Goal: Information Seeking & Learning: Learn about a topic

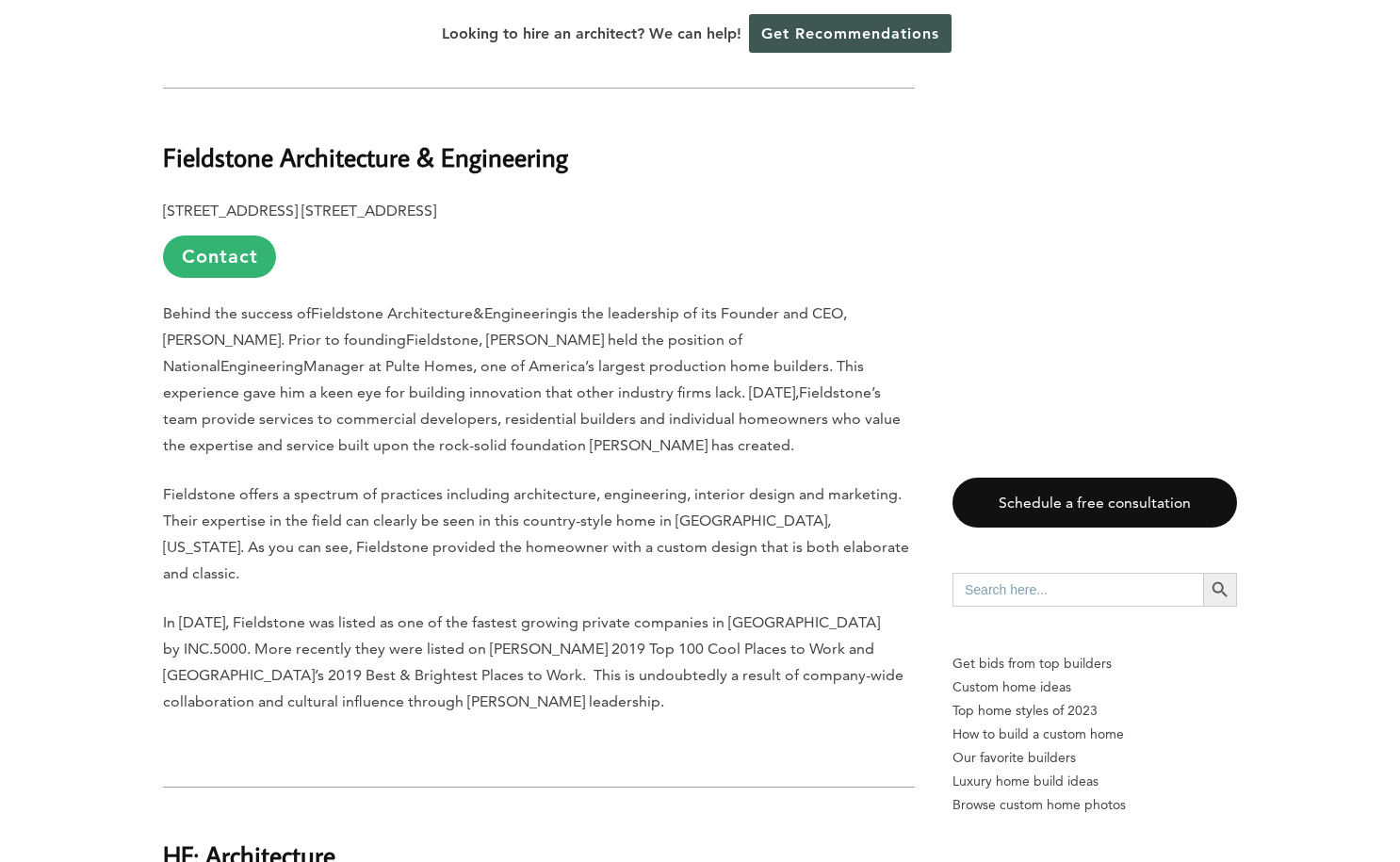
scroll to position [5102, 0]
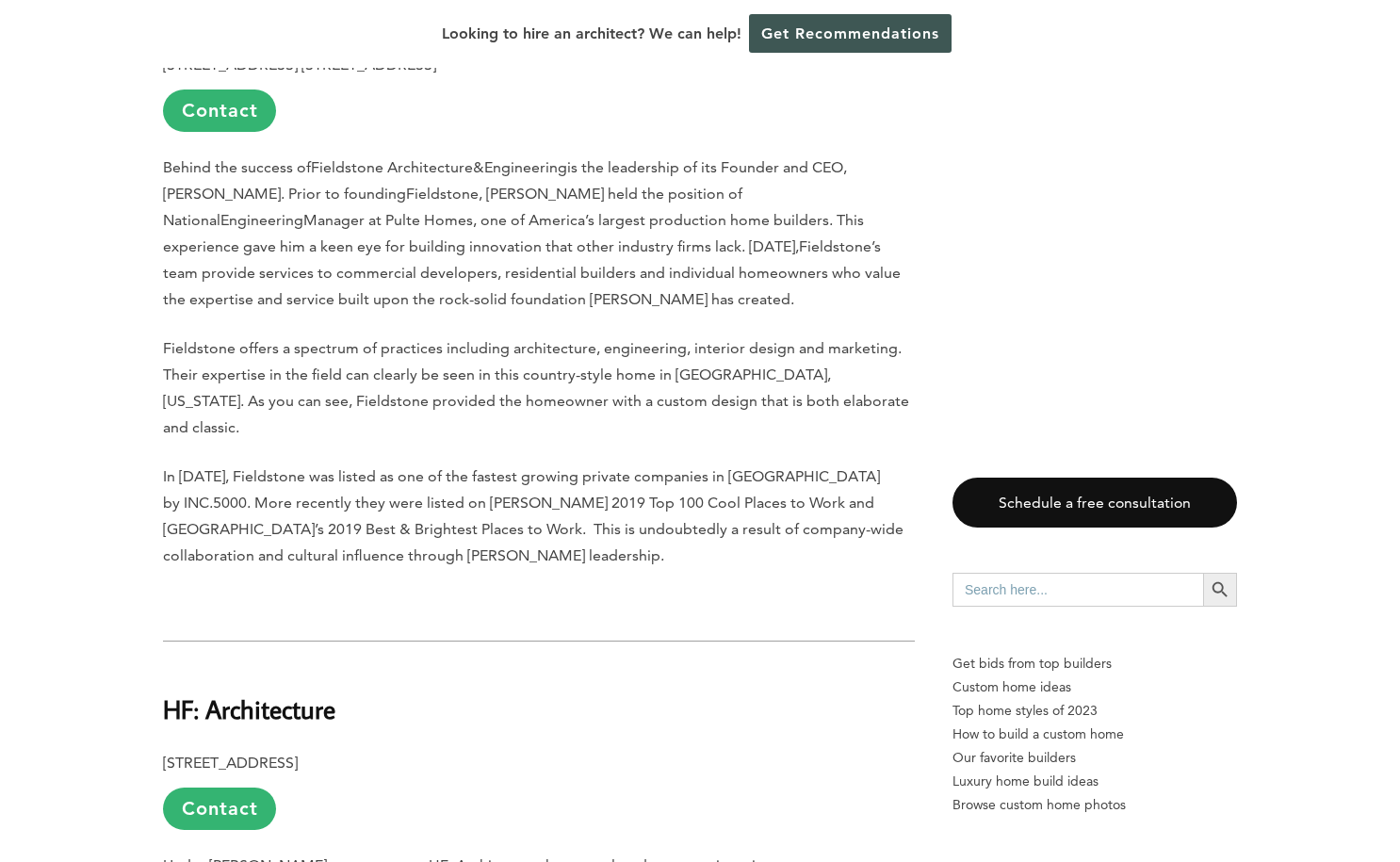
scroll to position [5862, 0]
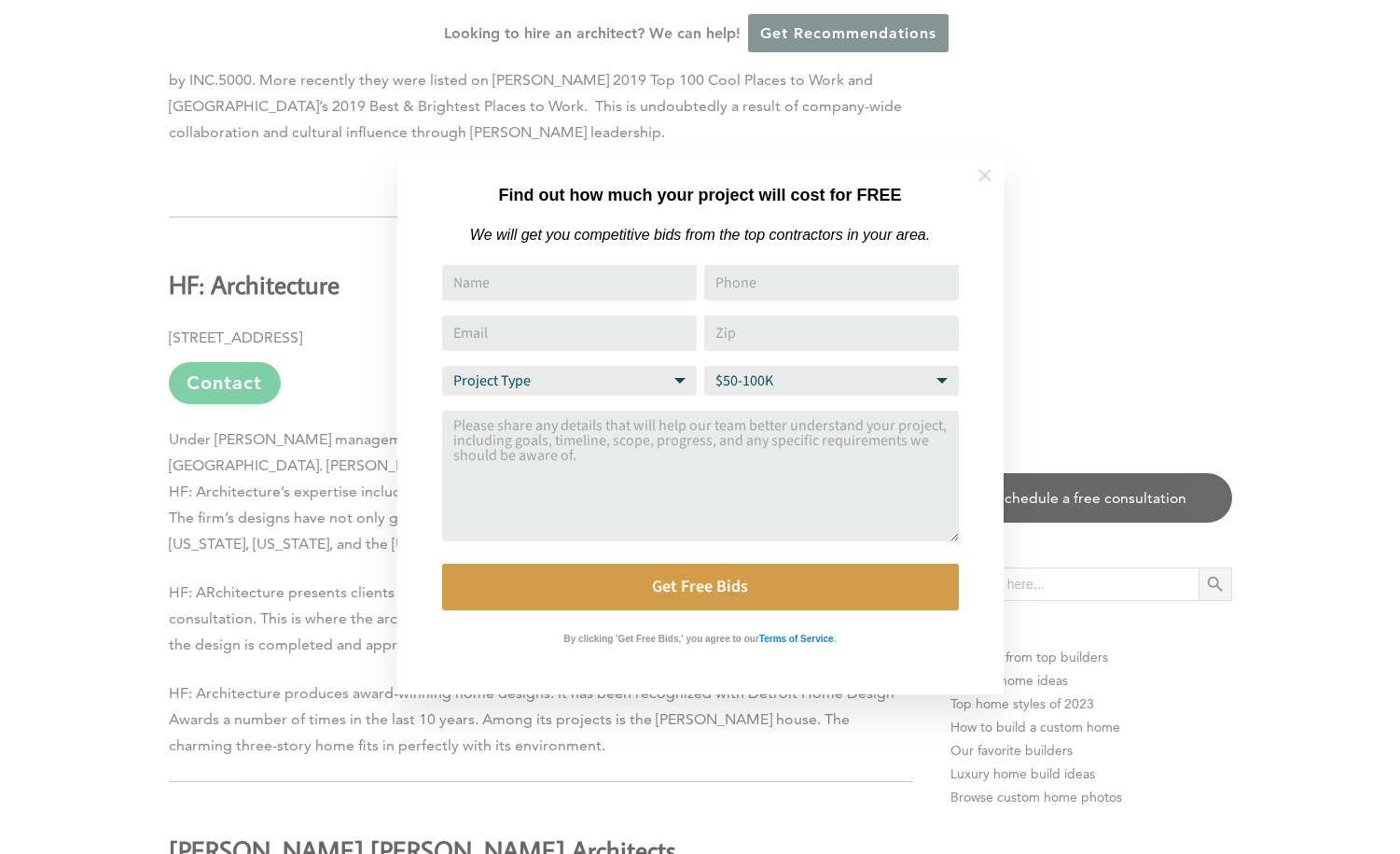
click at [982, 175] on icon at bounding box center [986, 175] width 13 height 13
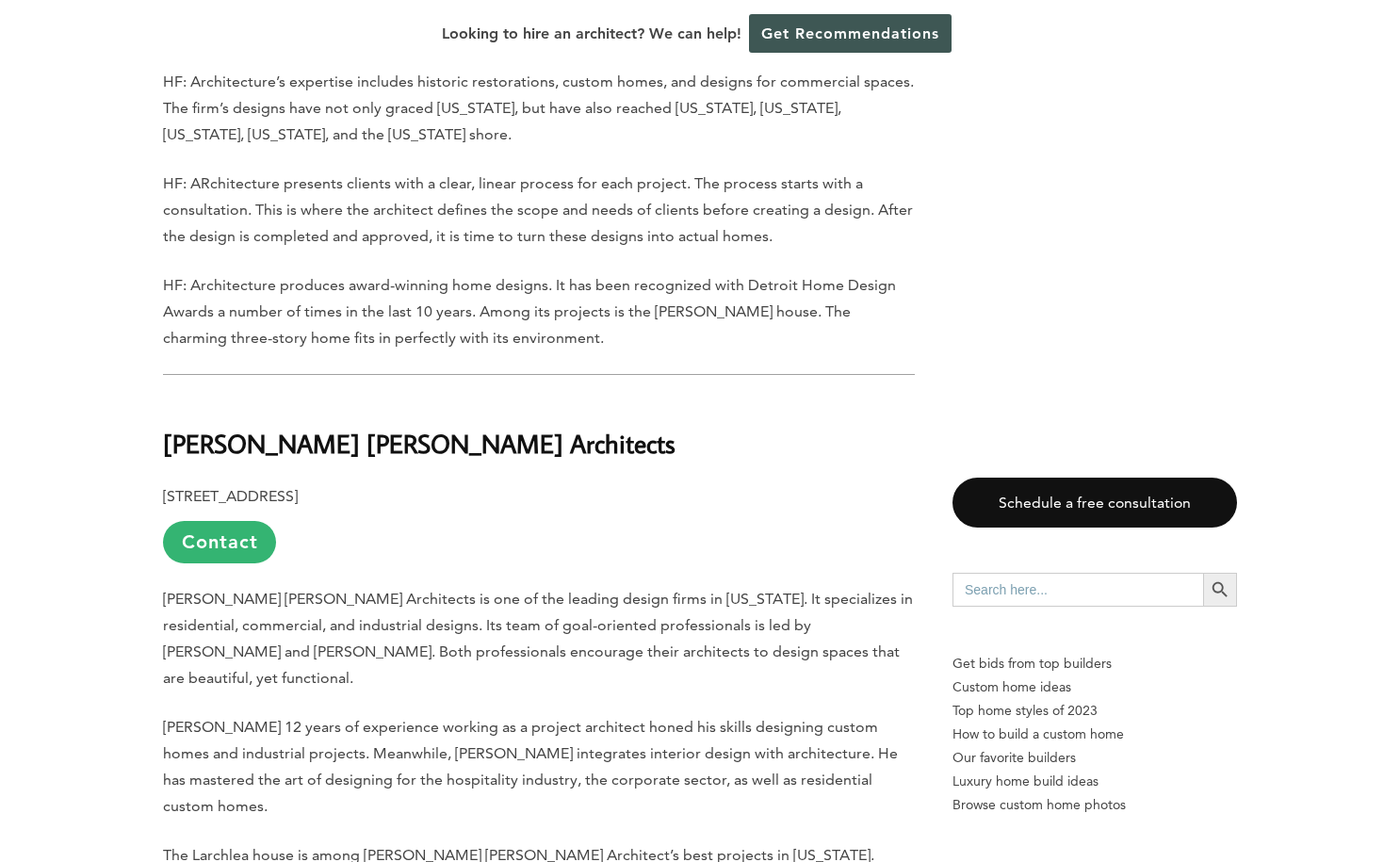
scroll to position [6410, 0]
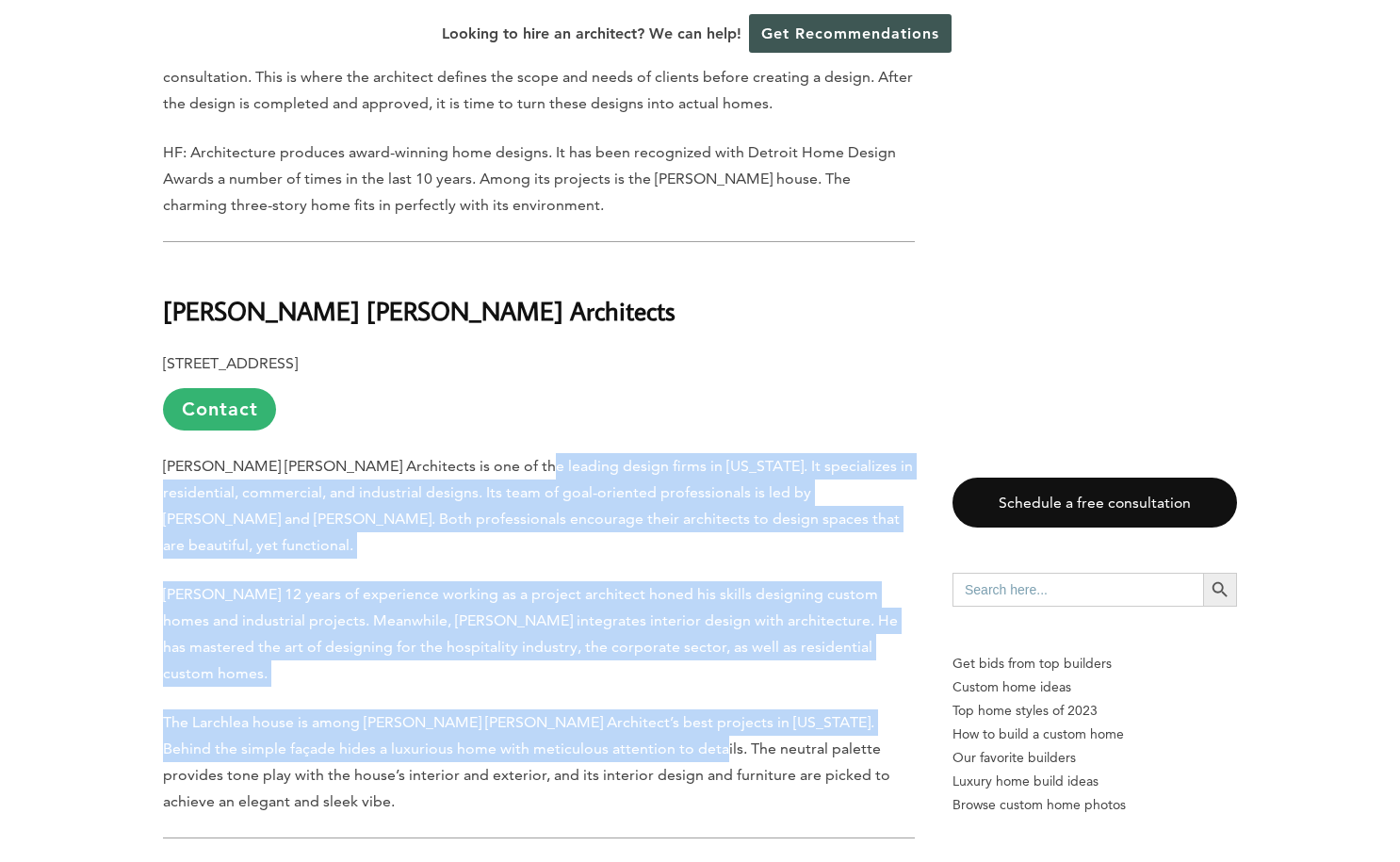
drag, startPoint x: 498, startPoint y: 302, endPoint x: 645, endPoint y: 534, distance: 274.7
click at [645, 713] on span "The Larchlea house is among [PERSON_NAME] [PERSON_NAME] Architect’s best projec…" at bounding box center [527, 762] width 728 height 97
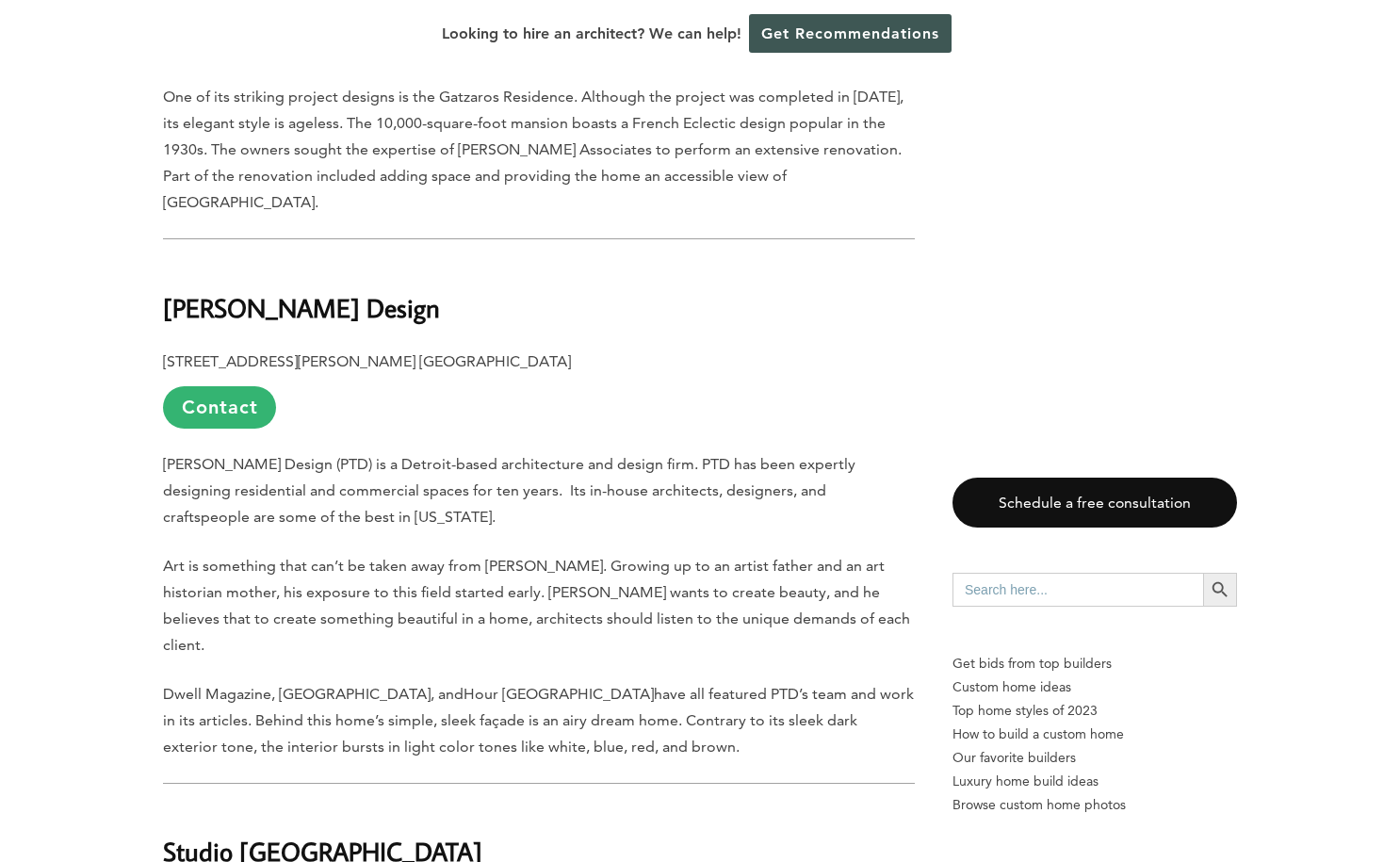
scroll to position [8134, 0]
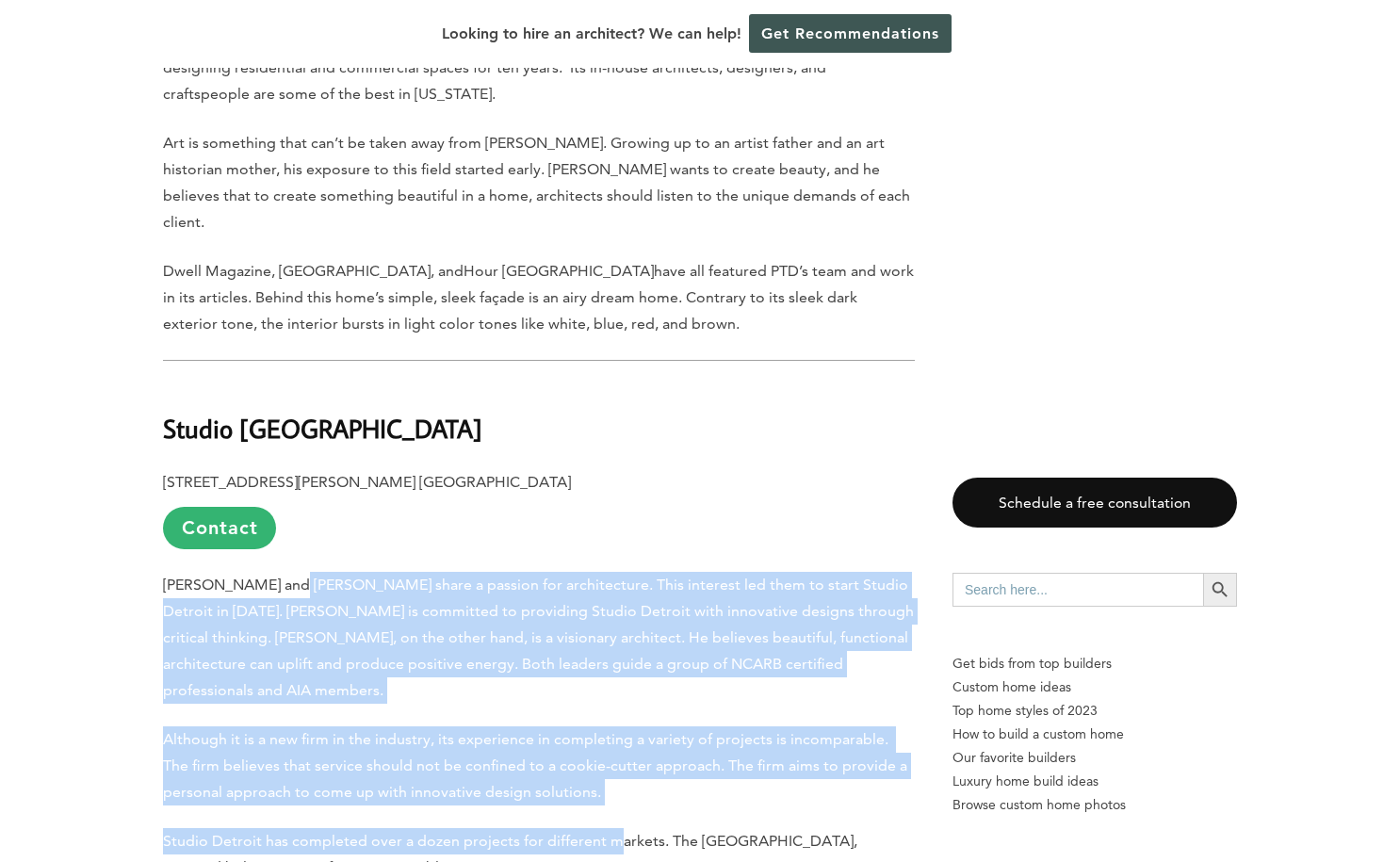
drag, startPoint x: 285, startPoint y: 295, endPoint x: 611, endPoint y: 523, distance: 397.8
click at [611, 832] on span "Studio Detroit has completed over a dozen projects for different markets. The […" at bounding box center [511, 854] width 695 height 45
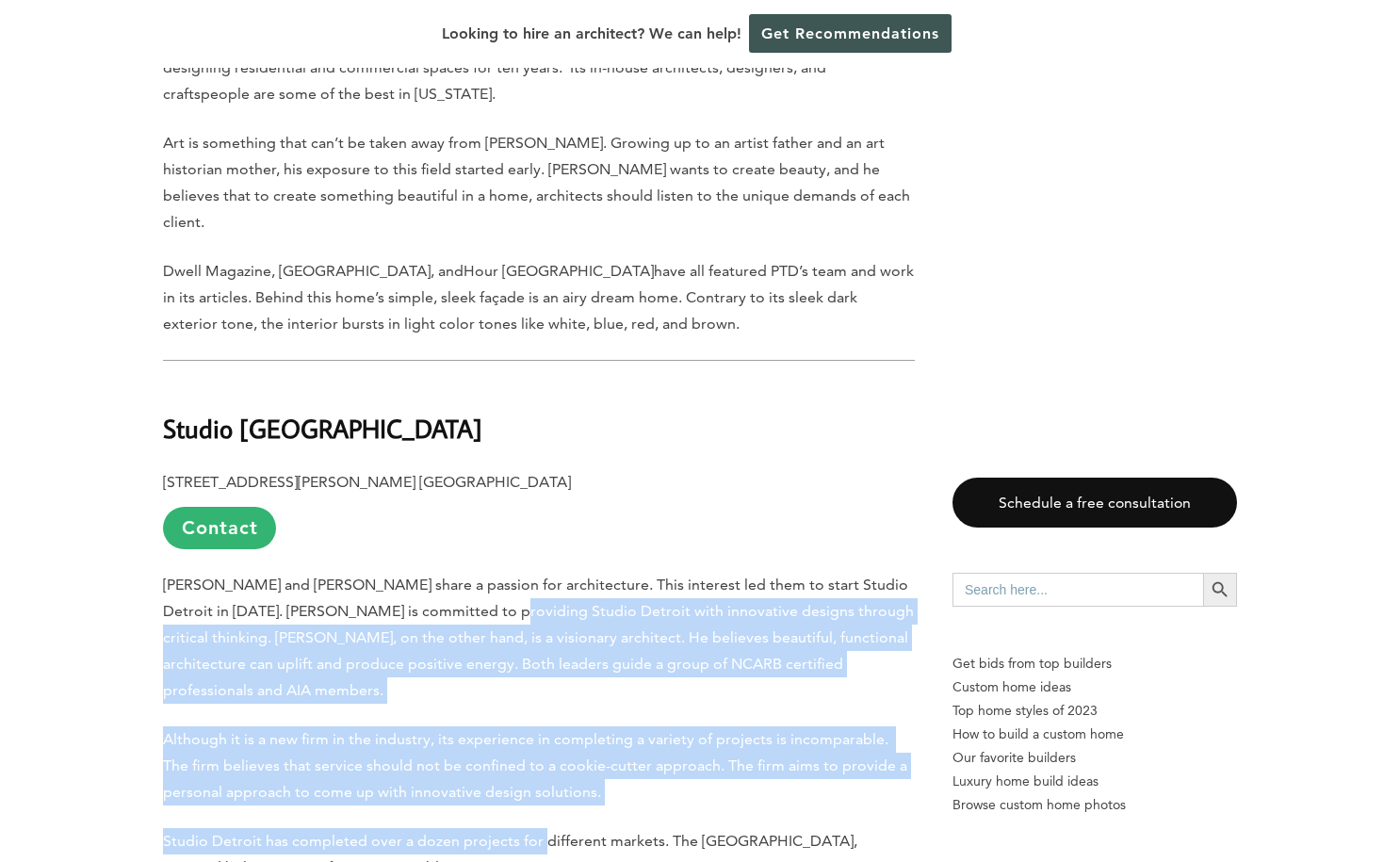
drag, startPoint x: 539, startPoint y: 537, endPoint x: 448, endPoint y: 330, distance: 226.1
click at [448, 576] on span "[PERSON_NAME] and [PERSON_NAME] share a passion for architecture. This interest…" at bounding box center [539, 637] width 751 height 124
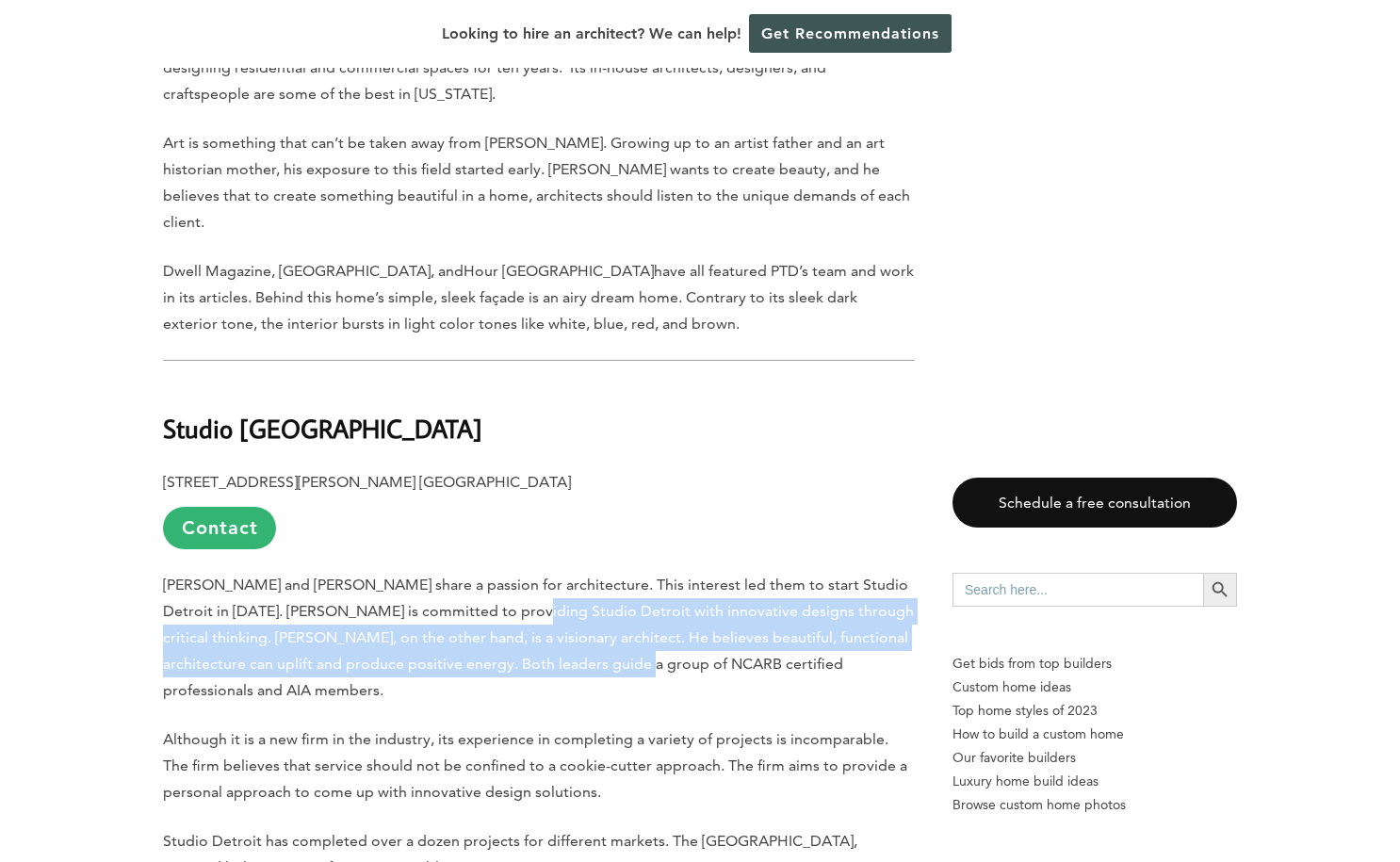
drag, startPoint x: 464, startPoint y: 321, endPoint x: 542, endPoint y: 378, distance: 96.6
click at [542, 576] on span "[PERSON_NAME] and [PERSON_NAME] share a passion for architecture. This interest…" at bounding box center [539, 637] width 751 height 124
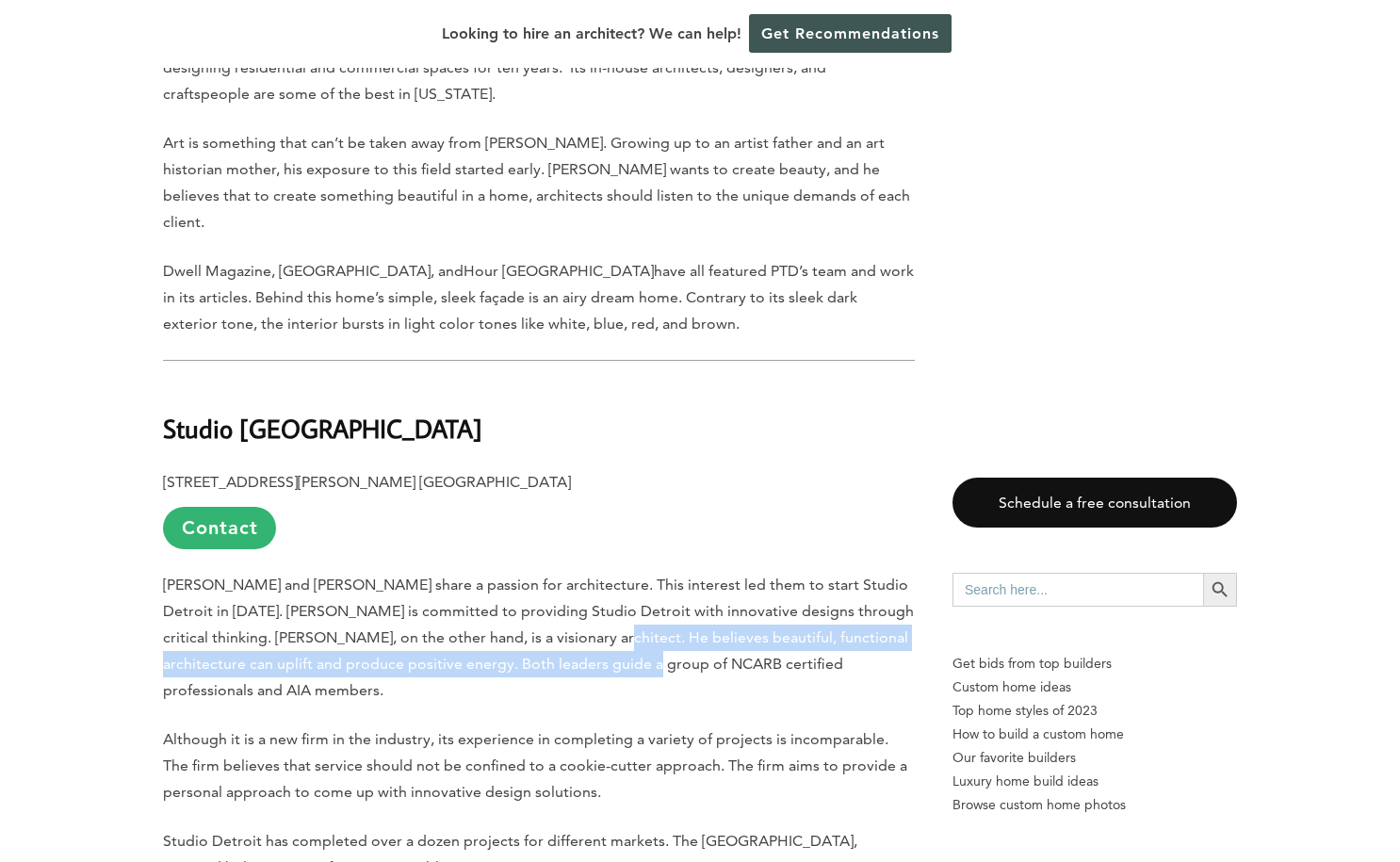
drag, startPoint x: 551, startPoint y: 378, endPoint x: 517, endPoint y: 353, distance: 42.2
click at [517, 576] on span "[PERSON_NAME] and [PERSON_NAME] share a passion for architecture. This interest…" at bounding box center [539, 637] width 751 height 124
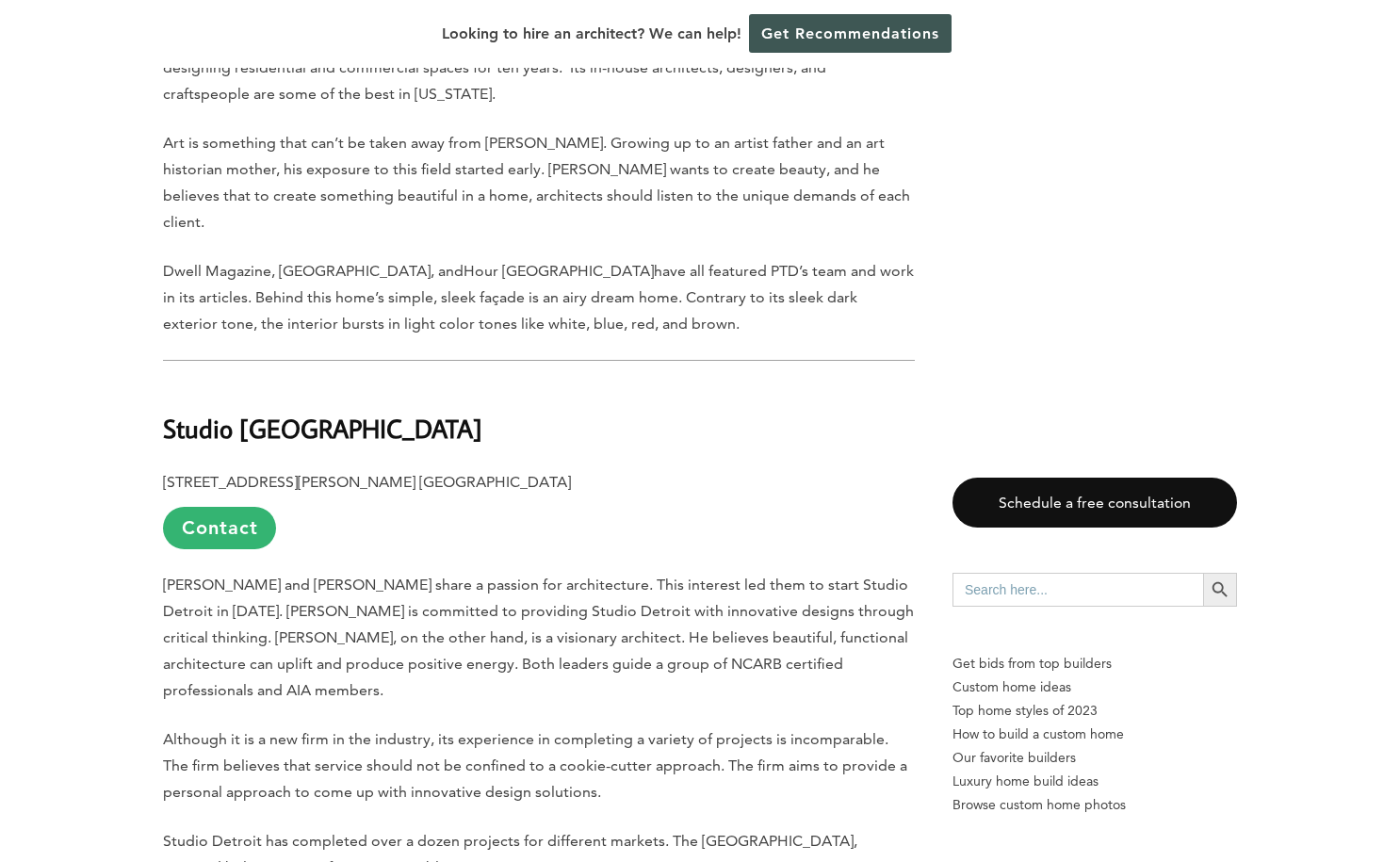
drag, startPoint x: 463, startPoint y: 419, endPoint x: 646, endPoint y: 556, distance: 228.6
click at [643, 828] on p "Studio Detroit has completed over a dozen projects for different markets. The […" at bounding box center [539, 854] width 752 height 53
drag, startPoint x: 449, startPoint y: 526, endPoint x: 430, endPoint y: 456, distance: 72.5
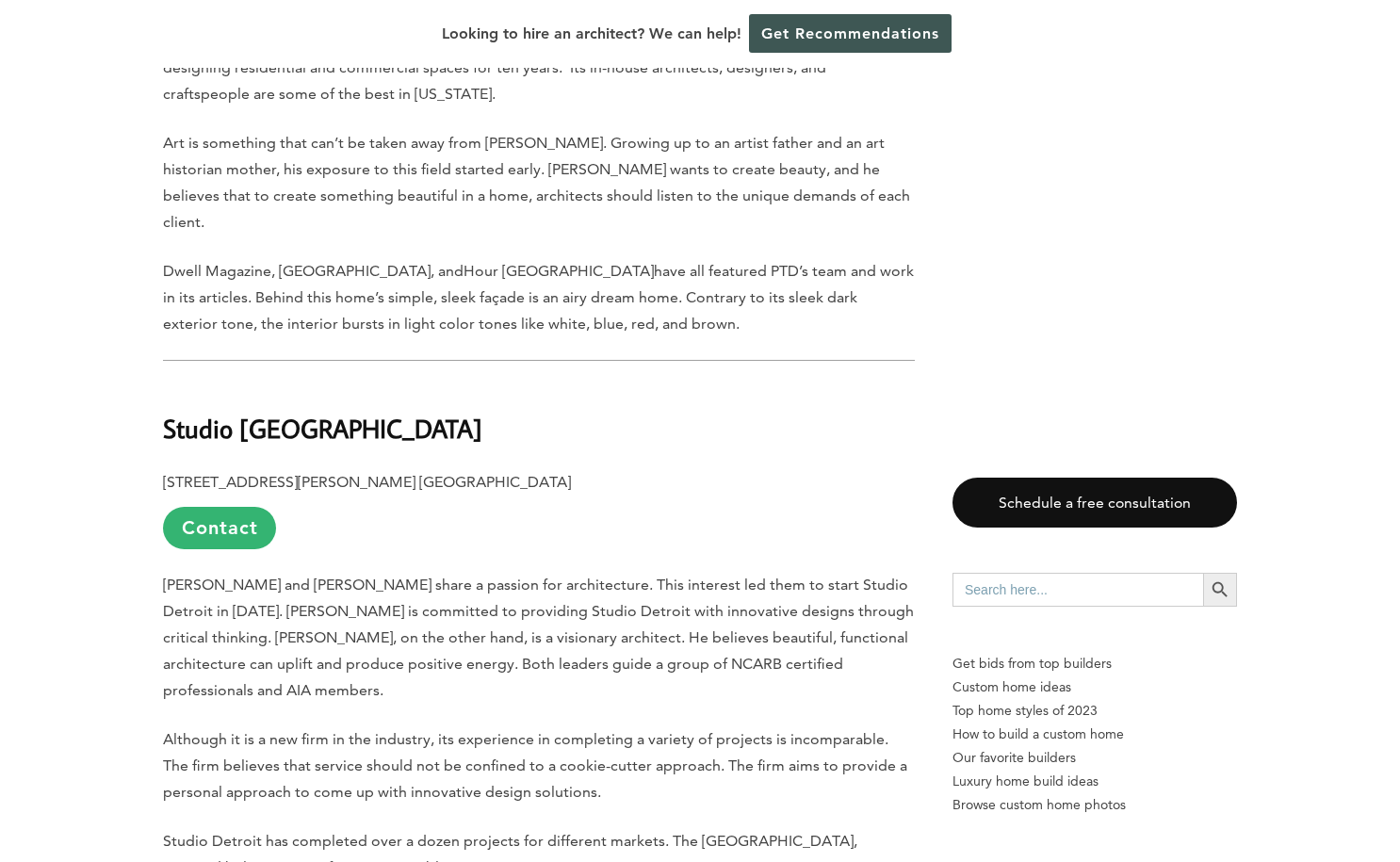
click at [430, 730] on span "Although it is a new firm in the industry, its experience in completing a varie…" at bounding box center [535, 765] width 744 height 71
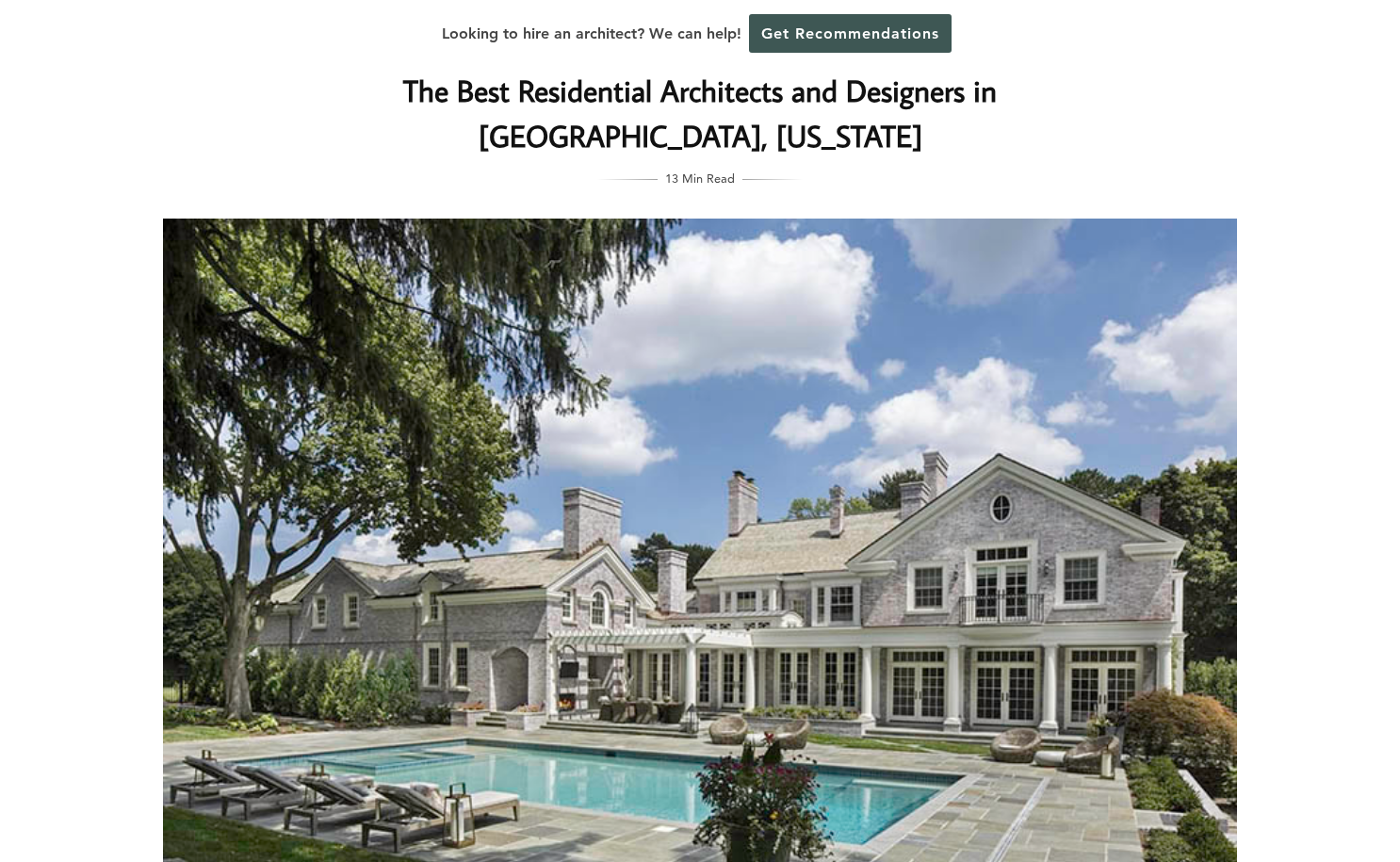
scroll to position [57, 0]
